Goal: Task Accomplishment & Management: Manage account settings

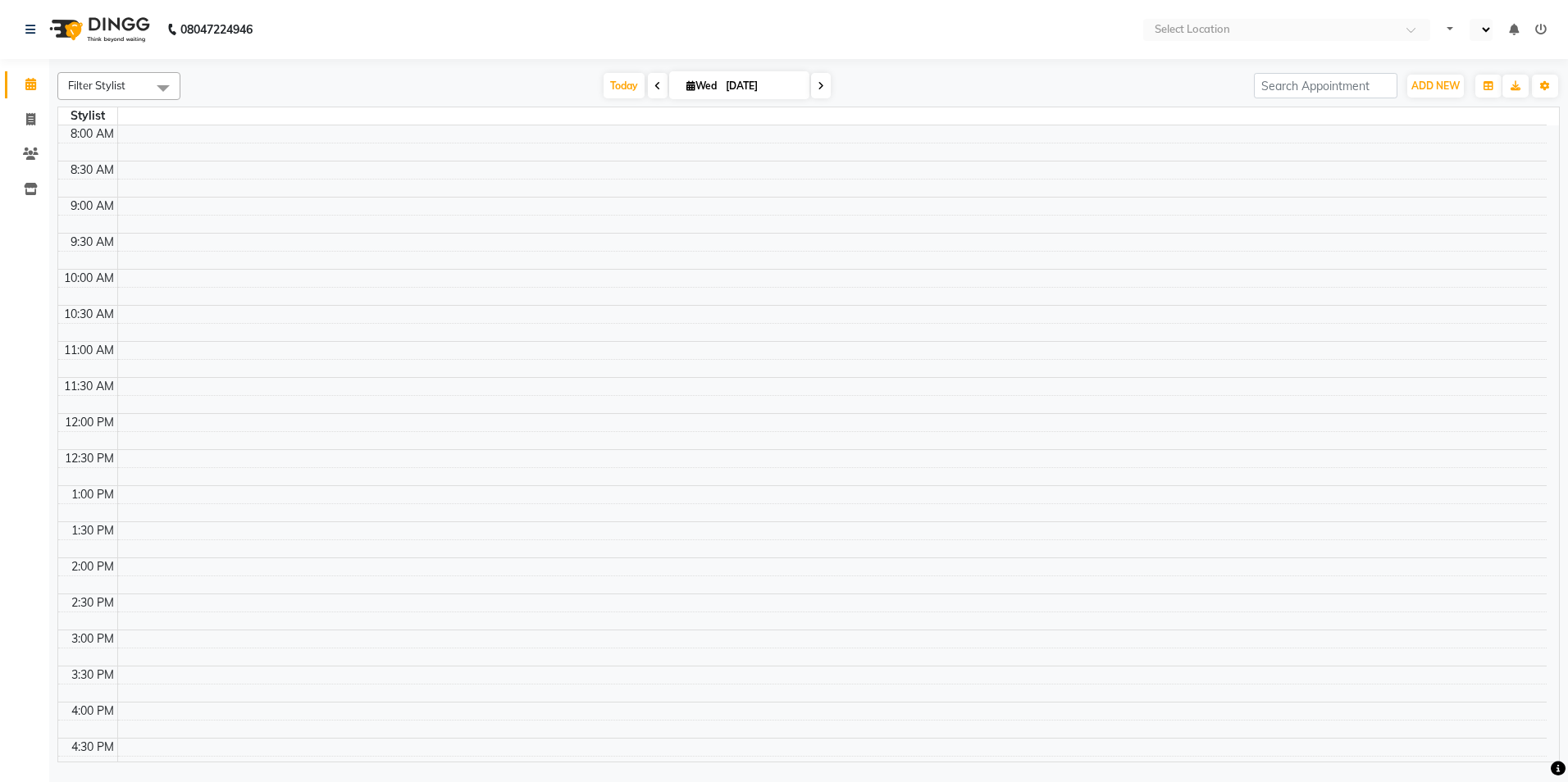
select select "en"
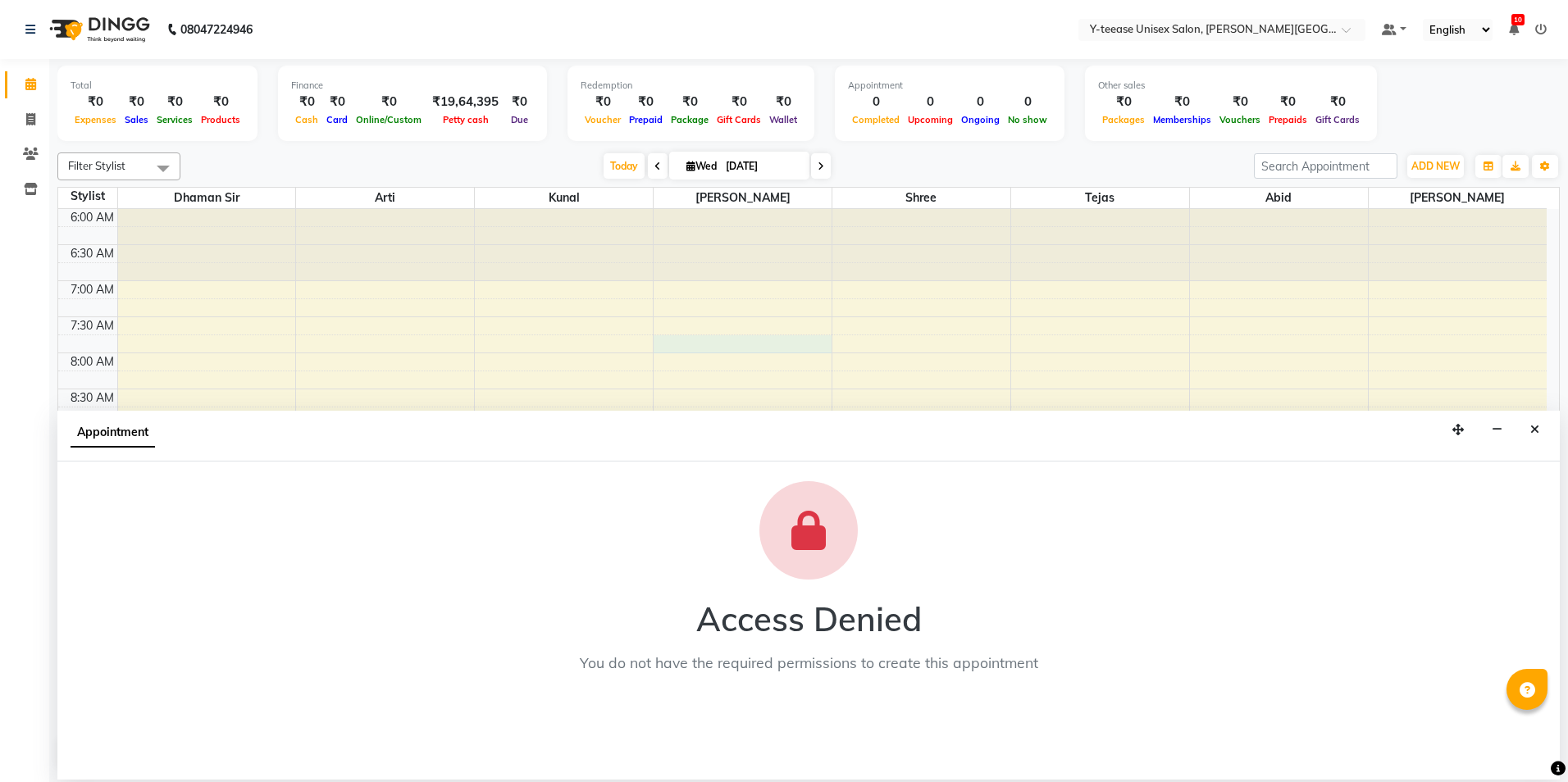
click at [1543, 25] on icon at bounding box center [1541, 29] width 12 height 12
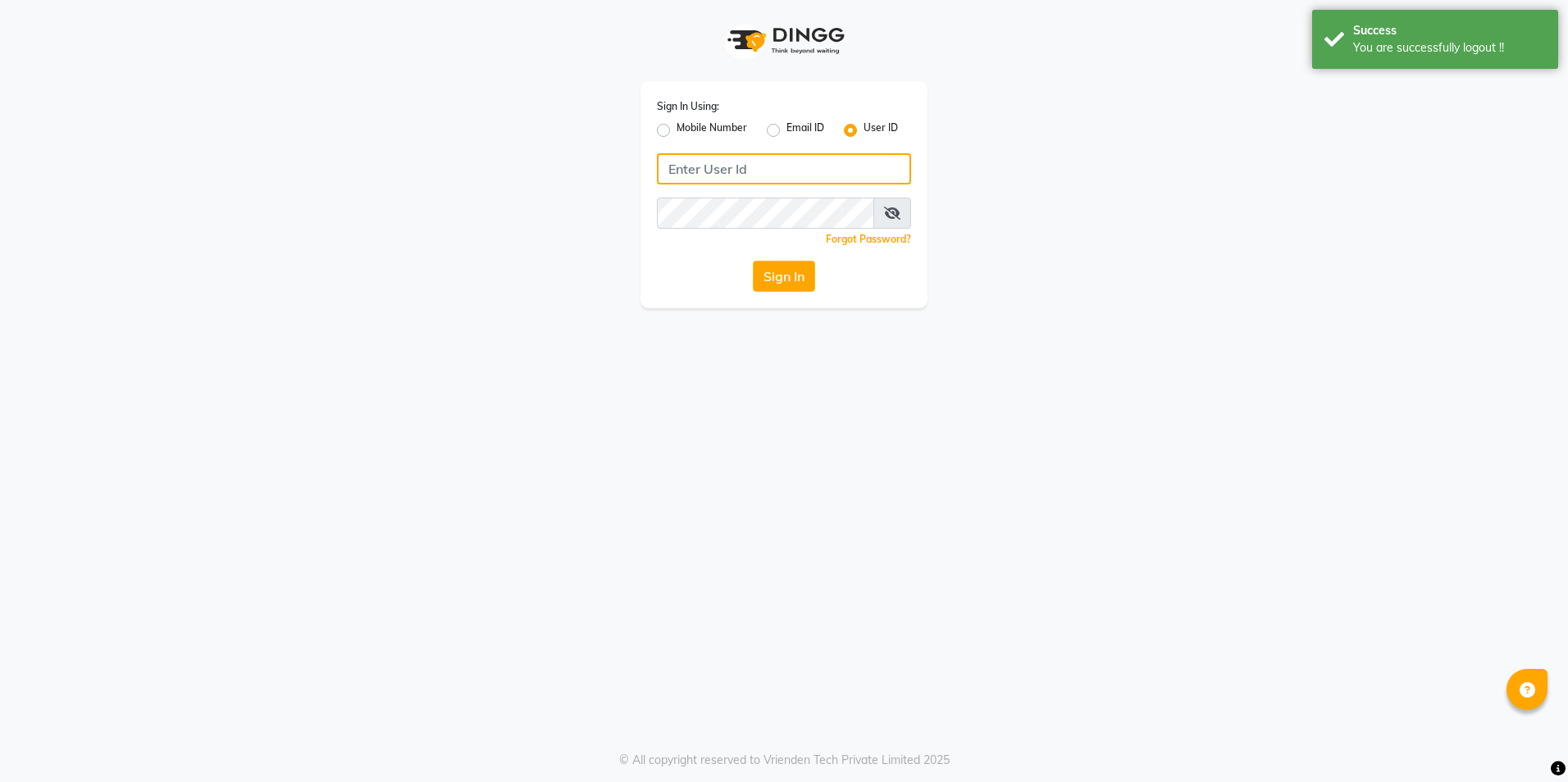
type input "8999680928"
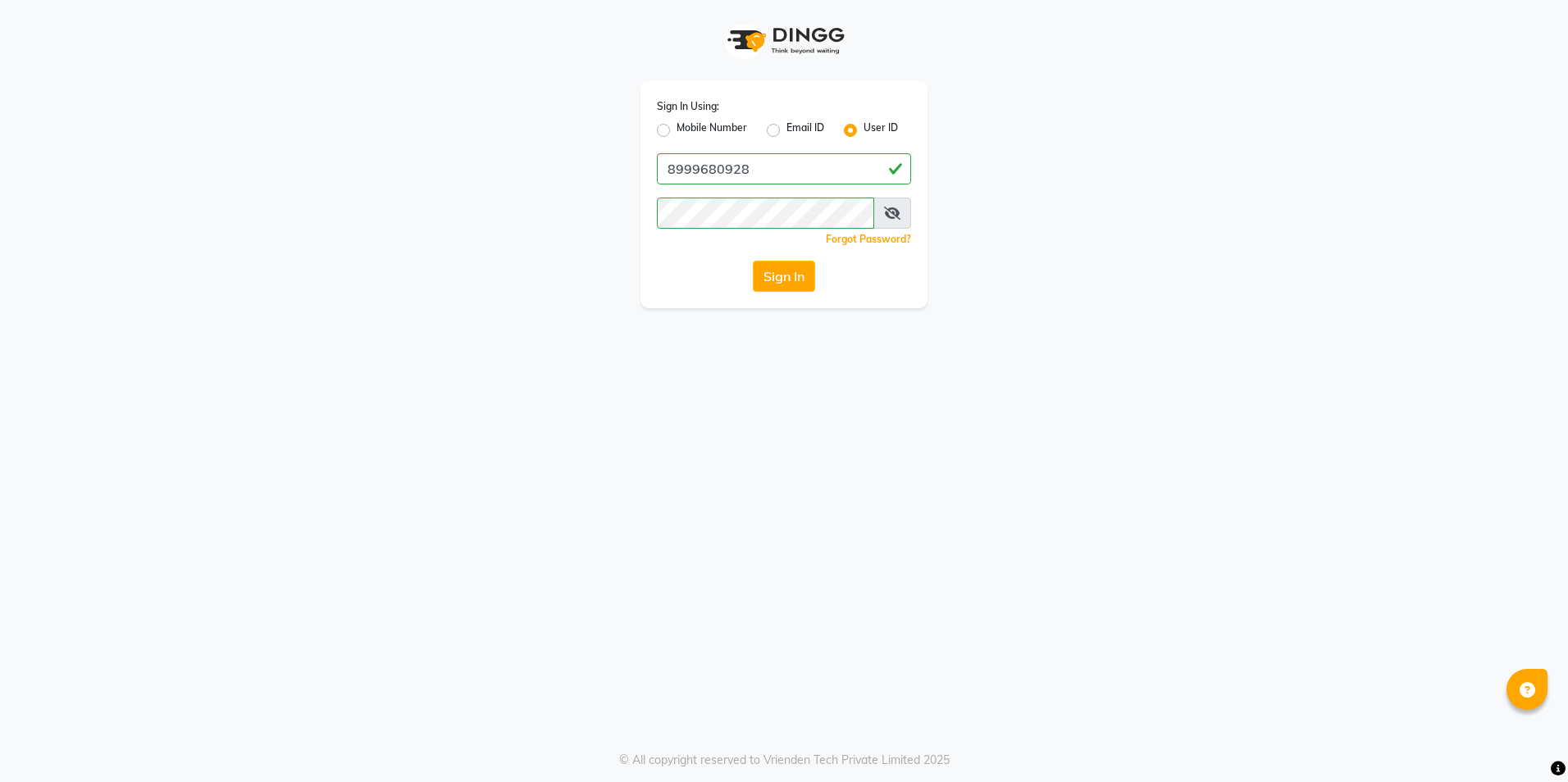
click at [677, 130] on label "Mobile Number" at bounding box center [712, 130] width 71 height 20
click at [677, 130] on input "Mobile Number" at bounding box center [682, 126] width 11 height 11
radio input "true"
radio input "false"
click at [839, 167] on input "Username" at bounding box center [811, 169] width 199 height 31
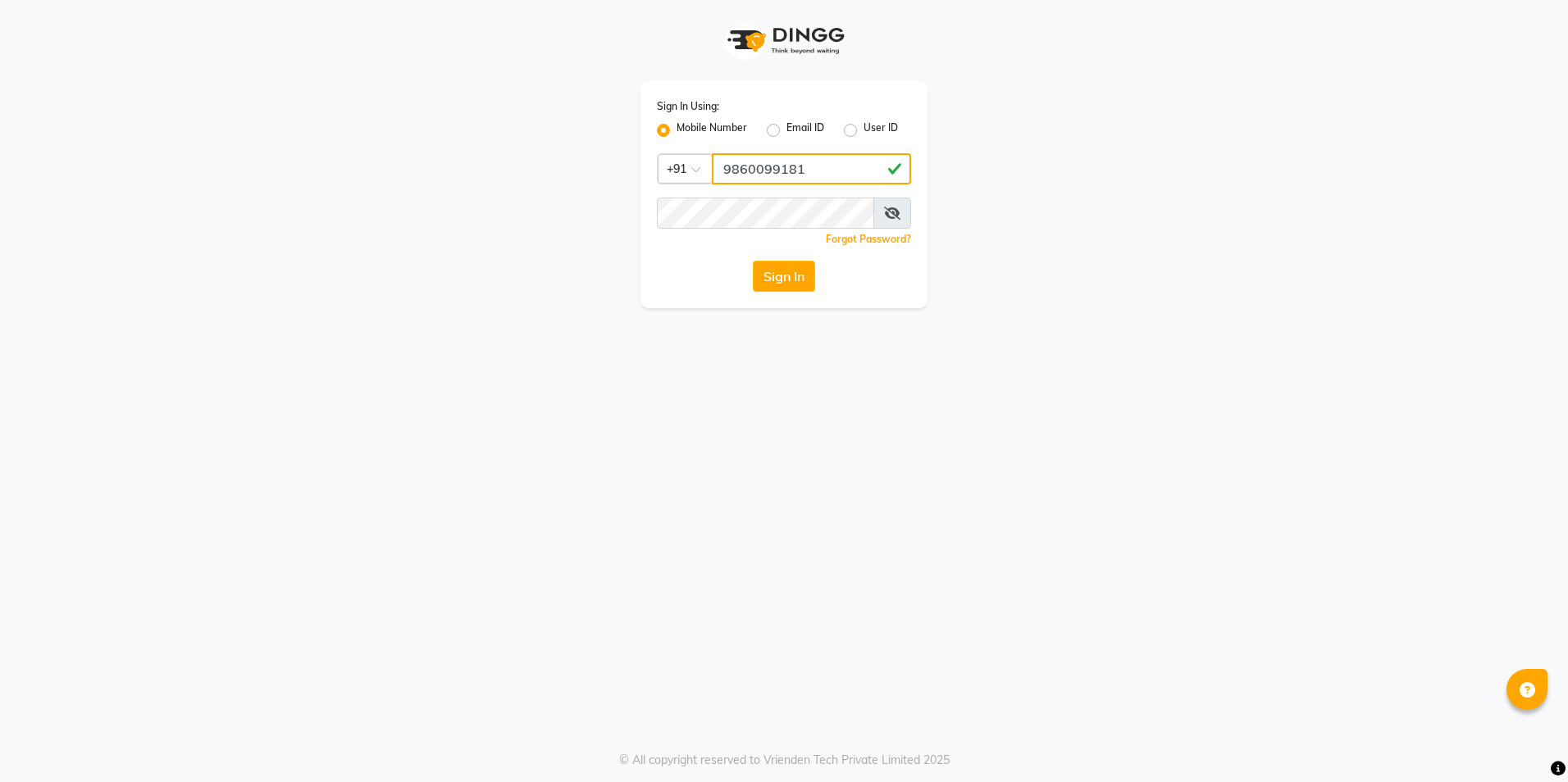
type input "9860099181"
click at [753, 261] on button "Sign In" at bounding box center [784, 276] width 63 height 31
